Goal: Transaction & Acquisition: Subscribe to service/newsletter

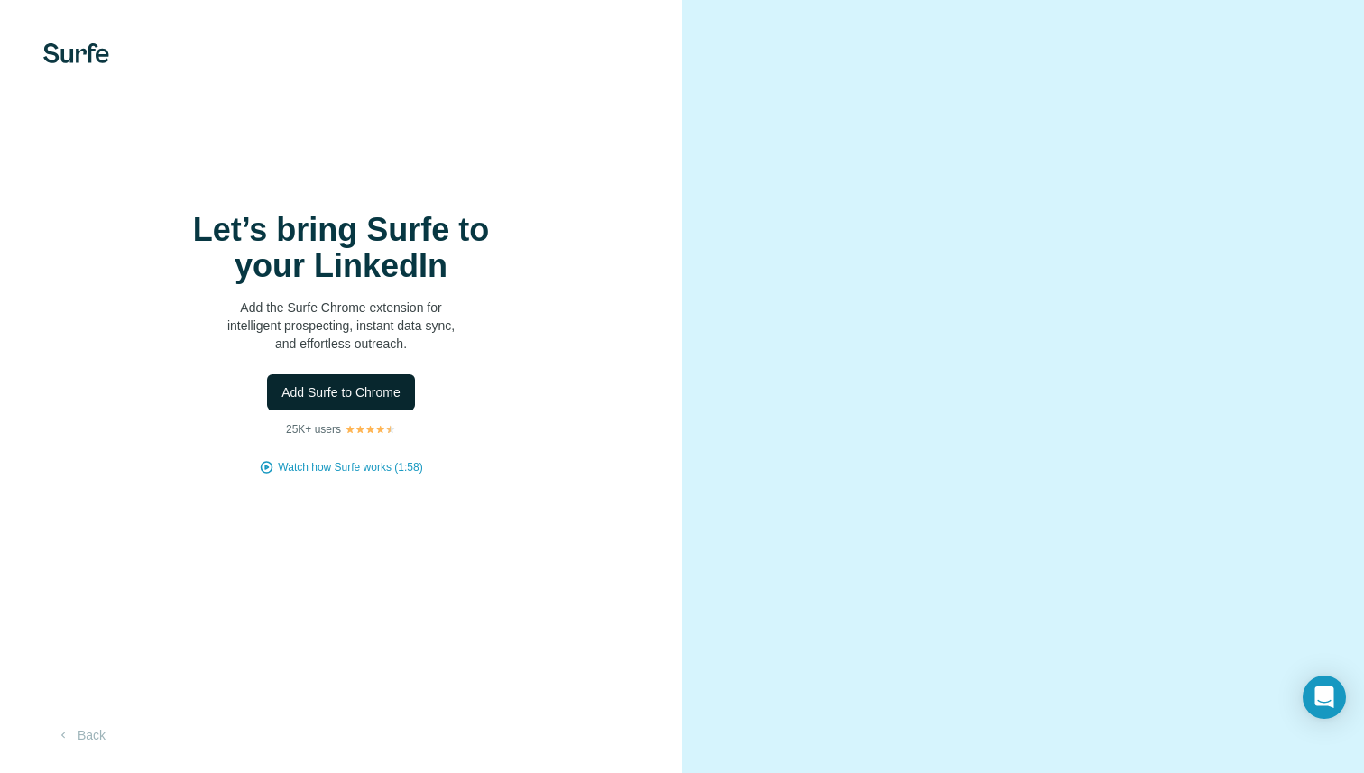
click at [374, 391] on span "Add Surfe to Chrome" at bounding box center [341, 392] width 119 height 18
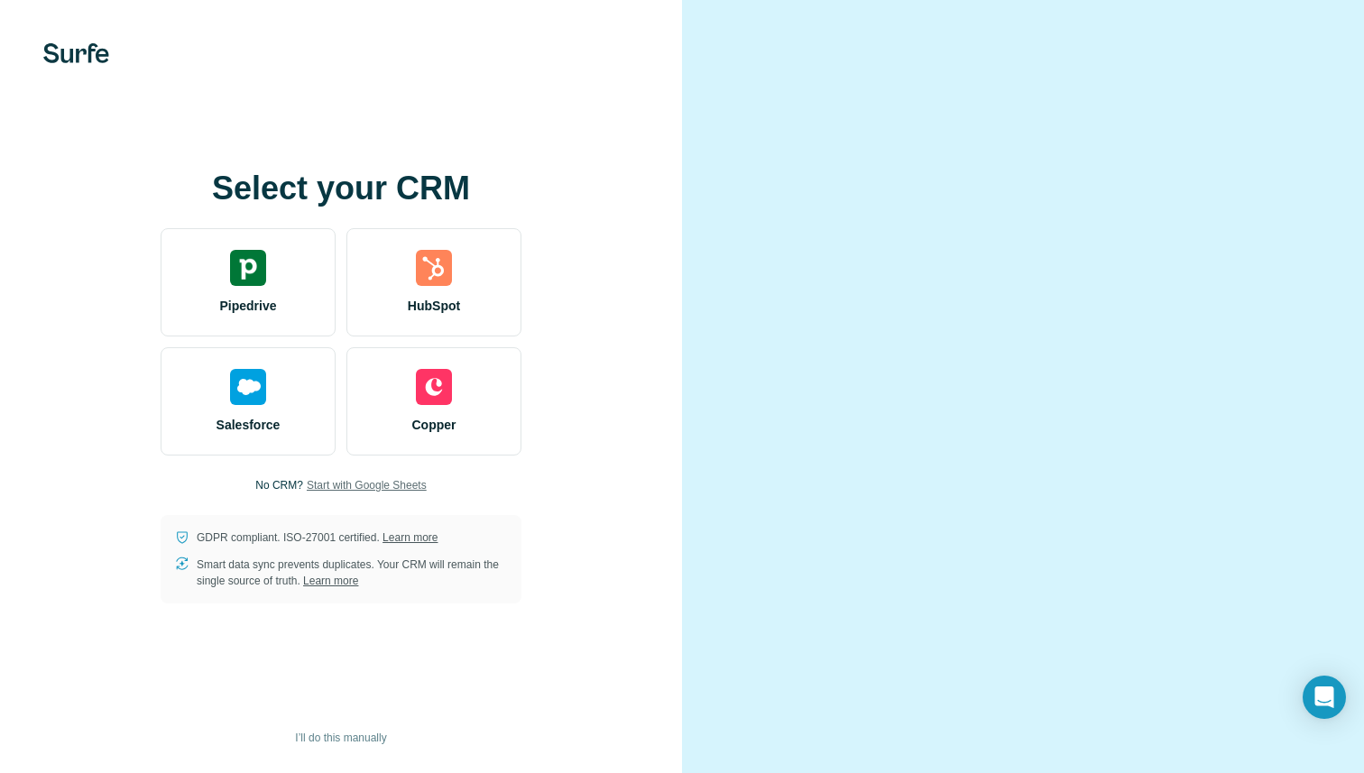
click at [398, 484] on span "Start with Google Sheets" at bounding box center [367, 485] width 120 height 16
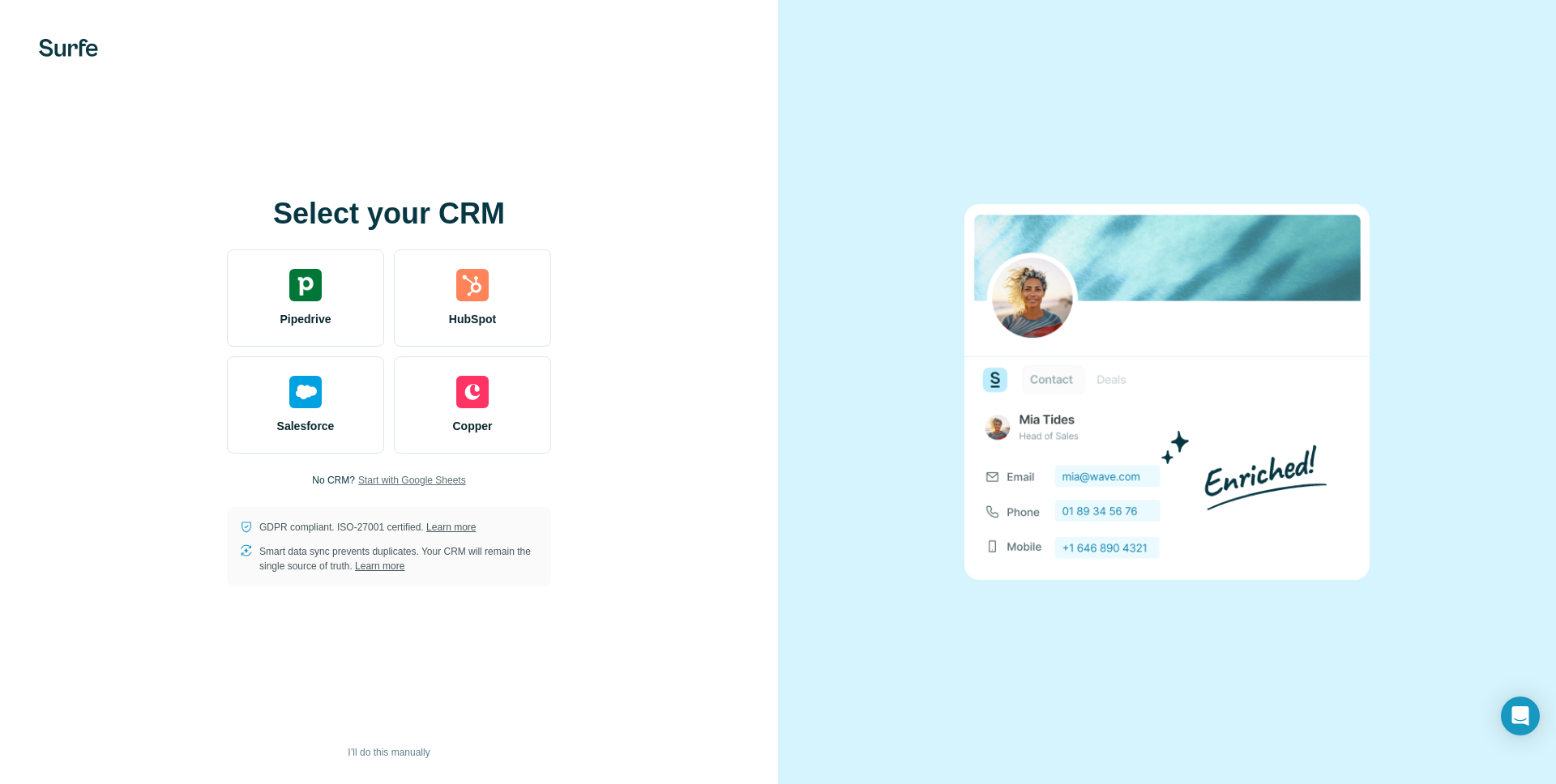
click at [416, 485] on span "Start with Google Sheets" at bounding box center [412, 480] width 108 height 14
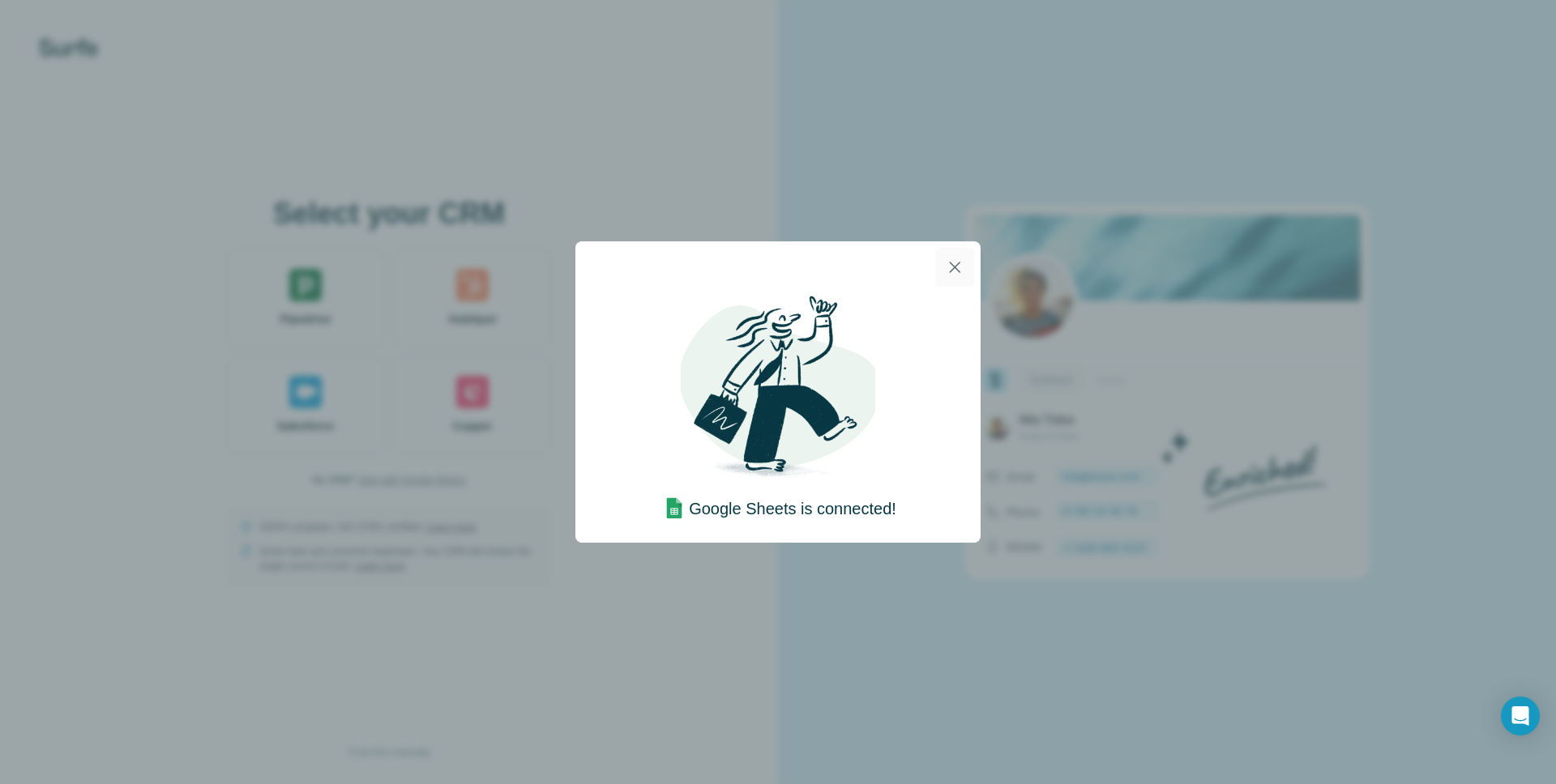
click at [950, 270] on icon "button" at bounding box center [955, 268] width 20 height 20
